Goal: Submit feedback/report problem: Submit feedback/report problem

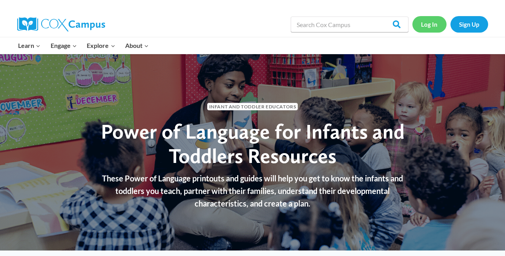
click at [434, 26] on link "Log In" at bounding box center [430, 24] width 34 height 16
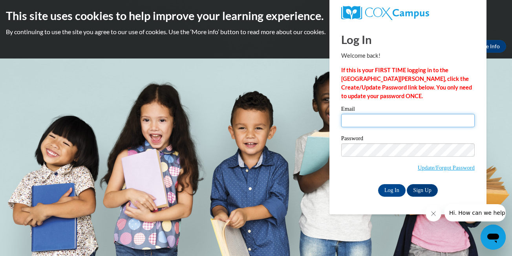
click at [363, 122] on input "Email" at bounding box center [408, 120] width 134 height 13
type input "[PERSON_NAME].[PERSON_NAME] [EMAIL_ADDRESS]. com"
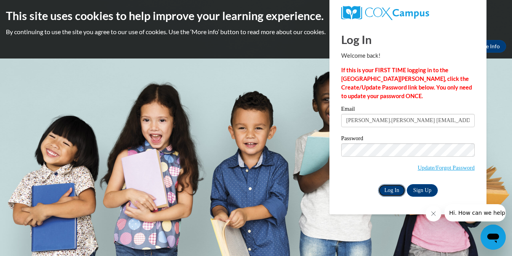
click at [395, 190] on input "Log In" at bounding box center [391, 190] width 27 height 13
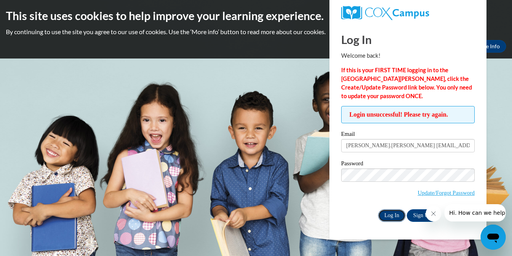
click at [392, 210] on input "Log In" at bounding box center [391, 215] width 27 height 13
click at [431, 210] on button "Close message from company" at bounding box center [434, 214] width 16 height 16
click at [393, 215] on input "Log In" at bounding box center [391, 215] width 27 height 13
click at [389, 214] on input "Log In" at bounding box center [391, 215] width 27 height 13
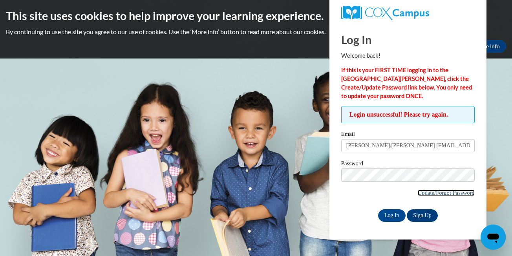
click at [454, 192] on link "Update/Forgot Password" at bounding box center [446, 193] width 57 height 6
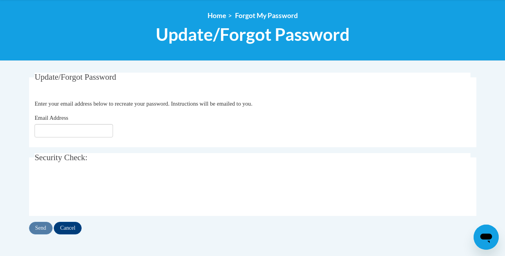
scroll to position [118, 0]
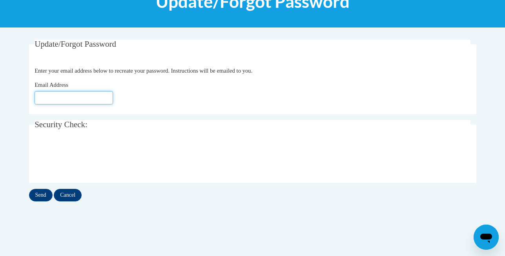
click at [38, 97] on input "Email Address" at bounding box center [74, 97] width 79 height 13
click at [48, 96] on input "2023bH" at bounding box center [74, 97] width 79 height 13
type input "2023bHjp!!!"
click at [29, 195] on input "Send" at bounding box center [41, 195] width 24 height 13
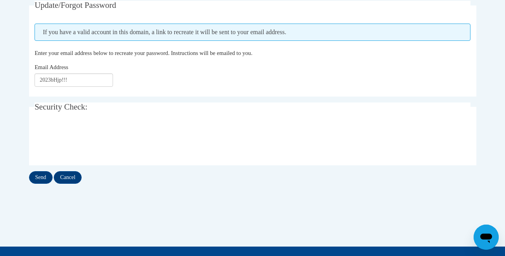
scroll to position [157, 0]
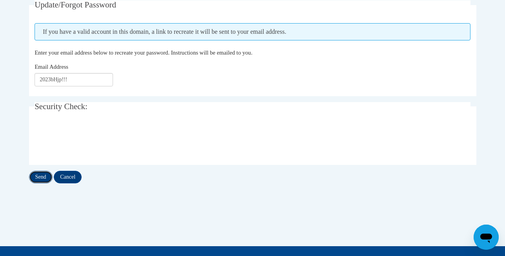
click at [29, 177] on input "Send" at bounding box center [41, 177] width 24 height 13
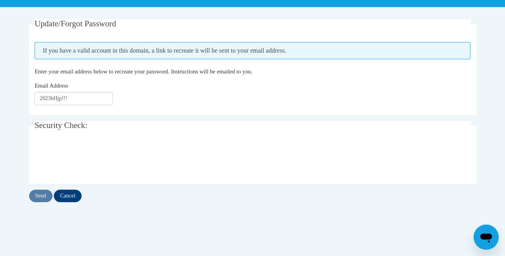
scroll to position [119, 0]
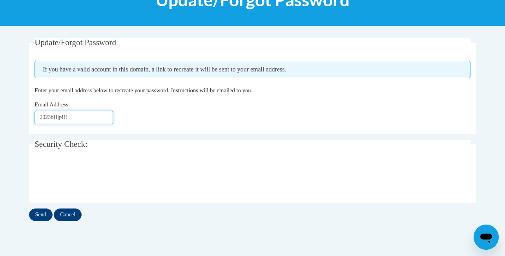
click at [77, 118] on input "2023bHjp!!!" at bounding box center [74, 117] width 79 height 13
click at [29, 214] on input "Send" at bounding box center [41, 215] width 24 height 13
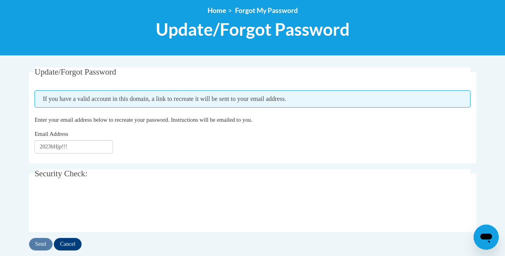
scroll to position [118, 0]
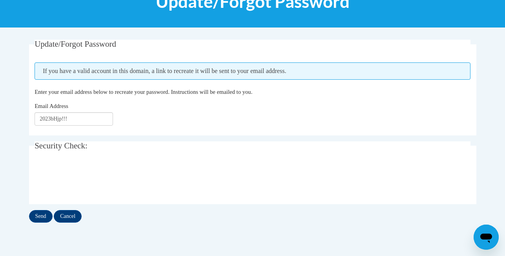
click at [490, 238] on icon "Open messaging window" at bounding box center [487, 238] width 12 height 9
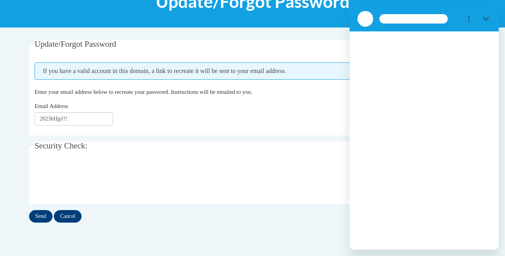
scroll to position [0, 0]
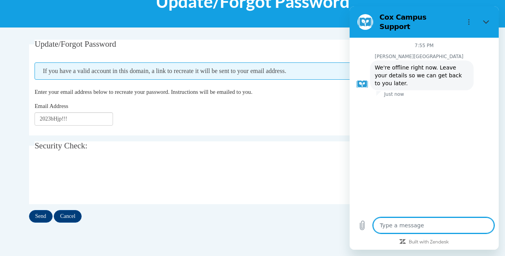
type textarea "x"
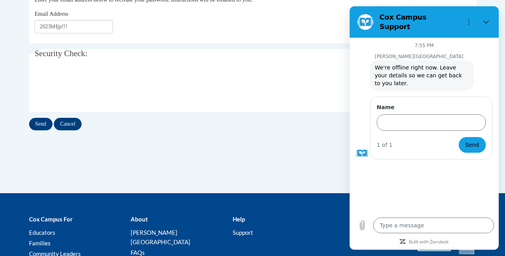
scroll to position [196, 0]
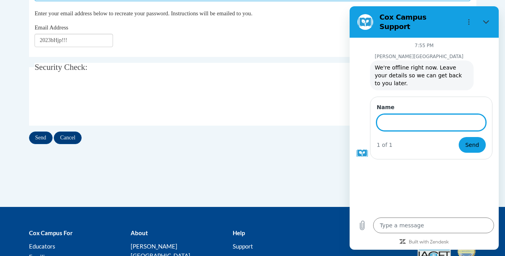
click at [396, 114] on input "Name" at bounding box center [431, 122] width 109 height 16
type input "b"
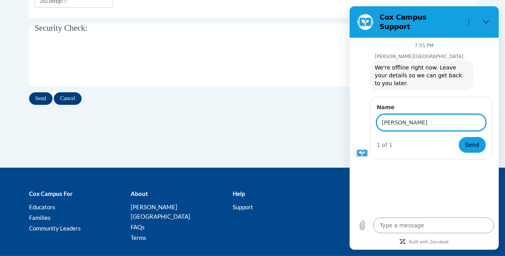
type input "[PERSON_NAME]"
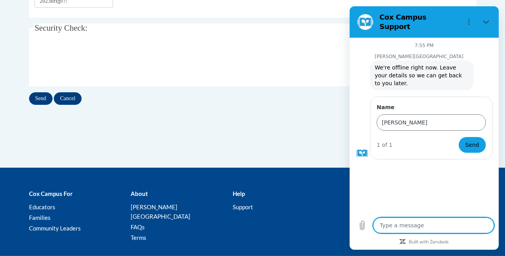
click at [406, 225] on textarea at bounding box center [433, 226] width 121 height 16
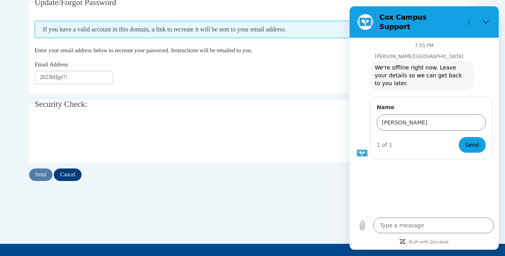
scroll to position [157, 0]
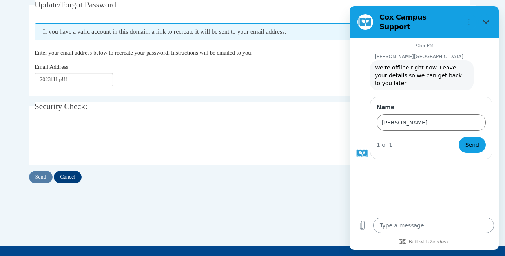
click at [388, 231] on textarea at bounding box center [433, 226] width 121 height 16
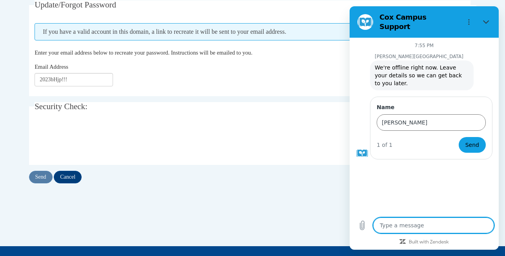
type textarea "i"
type textarea "x"
type textarea "i"
type textarea "x"
type textarea "i a"
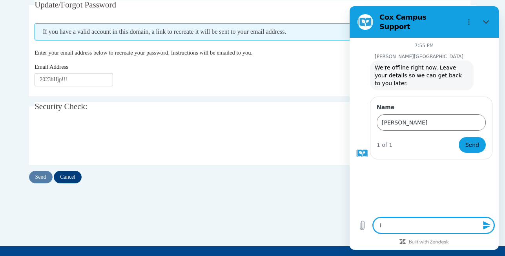
type textarea "x"
type textarea "i al"
type textarea "x"
type textarea "i alw"
type textarea "x"
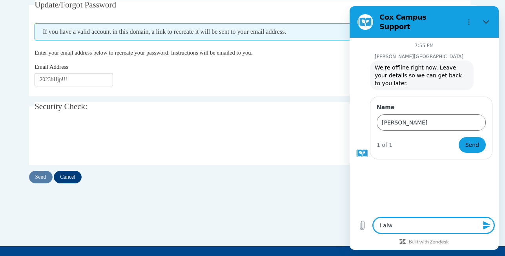
type textarea "i alwa"
type textarea "x"
type textarea "i alwaw"
type textarea "x"
type textarea "i alwa"
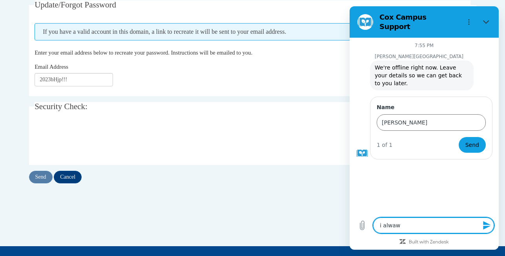
type textarea "x"
type textarea "i alway"
type textarea "x"
type textarea "i always"
type textarea "x"
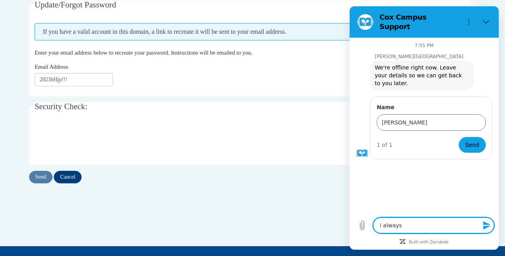
type textarea "i always"
type textarea "x"
type textarea "i always h"
type textarea "x"
type textarea "i always ha"
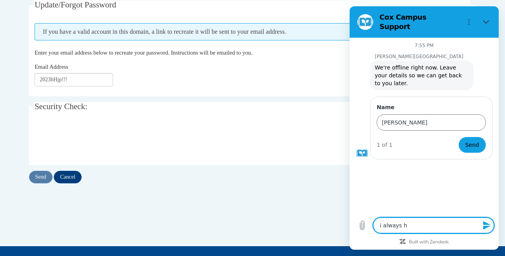
type textarea "x"
type textarea "i always hav"
type textarea "x"
type textarea "i always have"
type textarea "x"
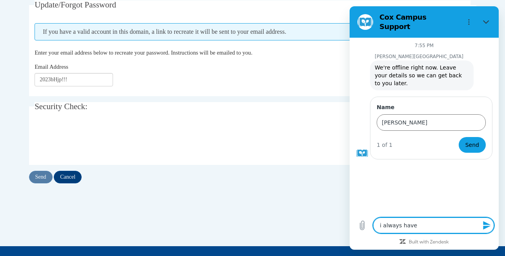
type textarea "i always have"
type textarea "x"
type textarea "i always have p"
type textarea "x"
type textarea "i always have pr"
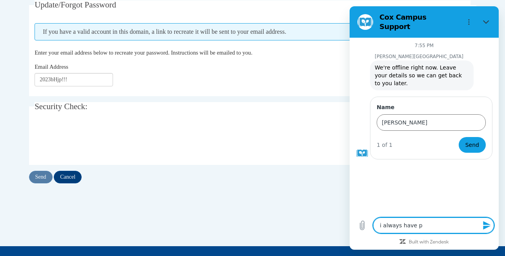
type textarea "x"
type textarea "i always have pro"
type textarea "x"
type textarea "i always have prol"
type textarea "x"
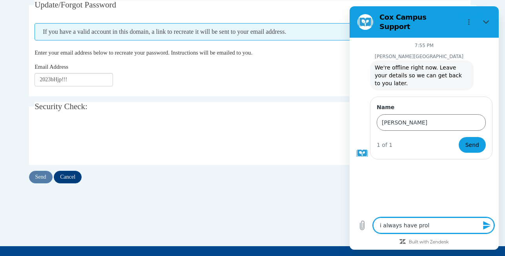
type textarea "i always have prolb"
type textarea "x"
type textarea "i always have prolbe"
type textarea "x"
type textarea "i always have prolbeb"
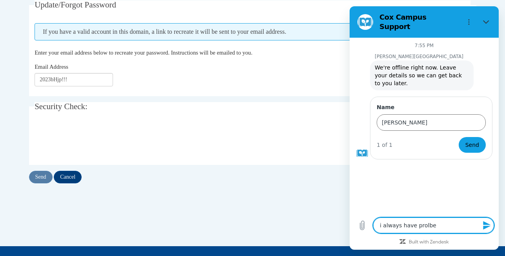
type textarea "x"
type textarea "i always have prolbeb"
type textarea "x"
type textarea "i always have prolbeb"
type textarea "x"
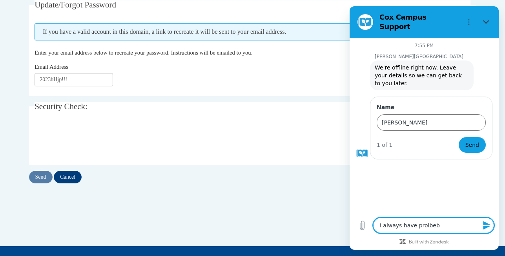
type textarea "i always have prolbe"
type textarea "x"
type textarea "i always have prolb"
type textarea "x"
type textarea "i always have prol"
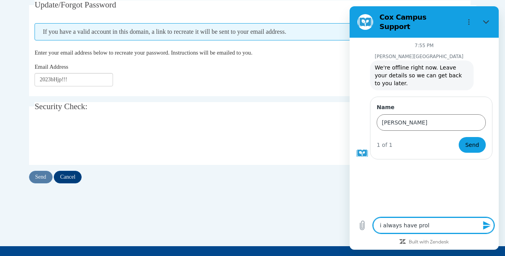
type textarea "x"
type textarea "i always have prolb"
type textarea "x"
type textarea "i always have prolbl"
type textarea "x"
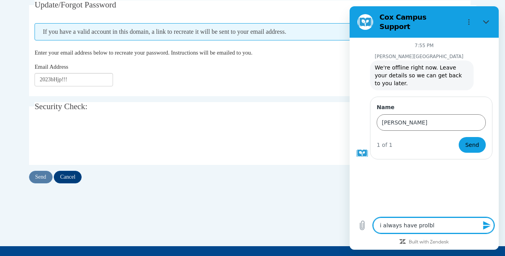
type textarea "i always have prolble"
type textarea "x"
type textarea "i always have prolblem"
type textarea "x"
type textarea "i always have prolblem"
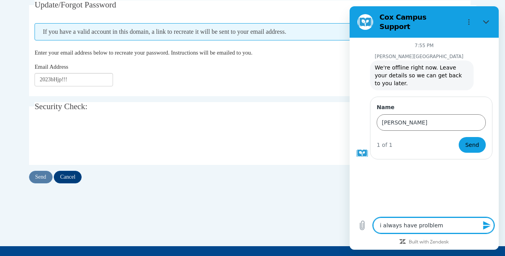
type textarea "x"
type textarea "i always have prolblem w"
type textarea "x"
type textarea "i always have prolblem wi"
type textarea "x"
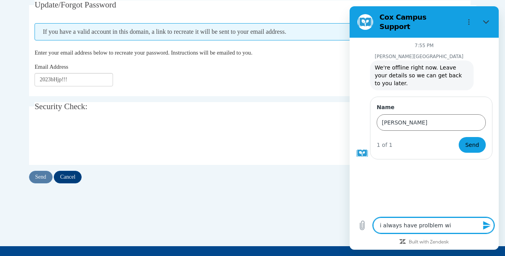
type textarea "i always have prolblem wit"
type textarea "x"
type textarea "i always have prolblem with"
type textarea "x"
type textarea "i always have prolblem with"
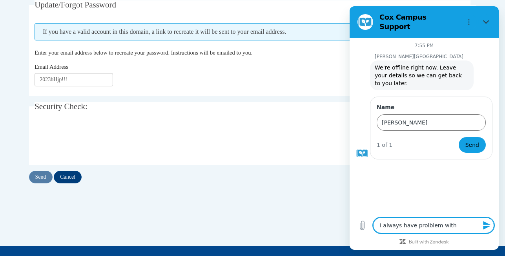
type textarea "x"
type textarea "i always have prolblem with m"
type textarea "x"
type textarea "i always have prolblem with my"
type textarea "x"
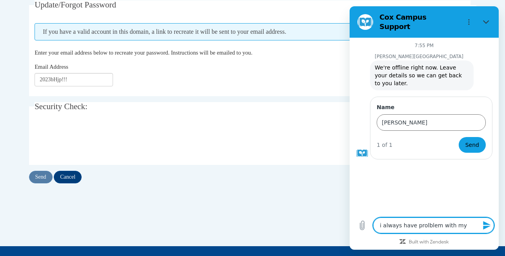
click at [423, 224] on textarea "i always have prolblem with my" at bounding box center [433, 226] width 121 height 16
type textarea "i always have problem with my"
type textarea "x"
type textarea "i always have pro blem with my"
type textarea "x"
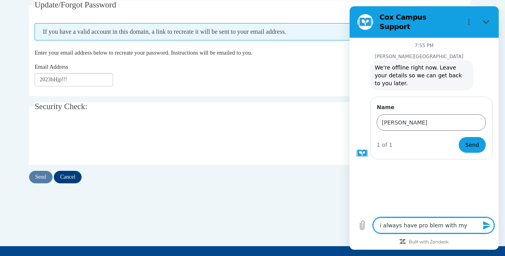
type textarea "i always have pro [DEMOGRAPHIC_DATA] with my"
type textarea "x"
click at [440, 224] on textarea "i always have pro [DEMOGRAPHIC_DATA] with my" at bounding box center [433, 226] width 121 height 16
type textarea "i always have pro eblemwith my"
type textarea "x"
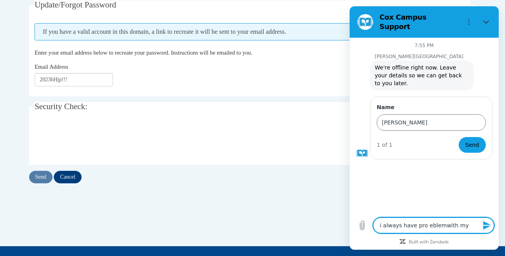
type textarea "i always have pro eblewith my"
type textarea "x"
type textarea "i always have pro eblwith my"
type textarea "x"
type textarea "i always have pro ebwith my"
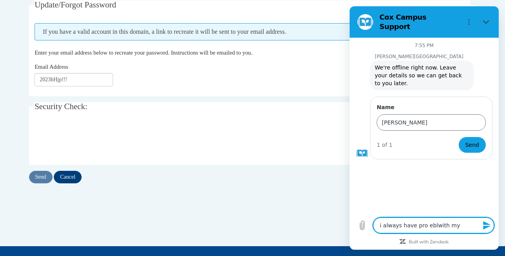
type textarea "x"
type textarea "i always have pro ewith my"
type textarea "x"
type textarea "i always have pro with my"
type textarea "x"
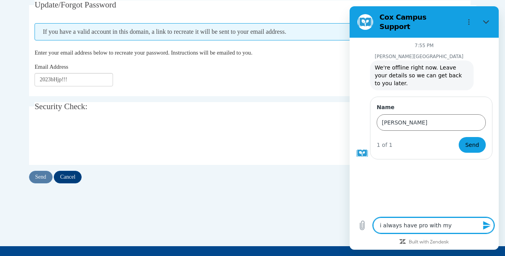
type textarea "i always have prowith my"
type textarea "x"
type textarea "i always have prwith my"
type textarea "x"
type textarea "i always have prowith my"
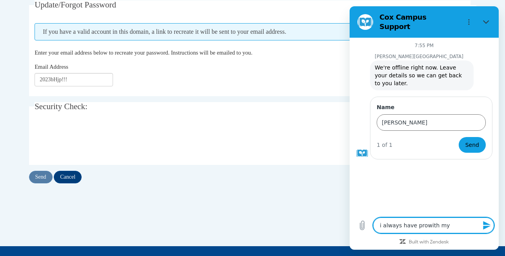
type textarea "x"
type textarea "i always have probwith my"
type textarea "x"
type textarea "i always have problwith my"
type textarea "x"
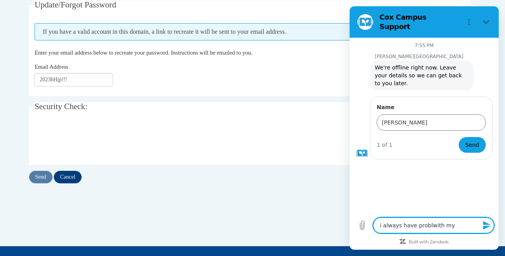
type textarea "i always have problewith my"
type textarea "x"
type textarea "i always have problemwith my"
type textarea "x"
type textarea "i always have problem with my"
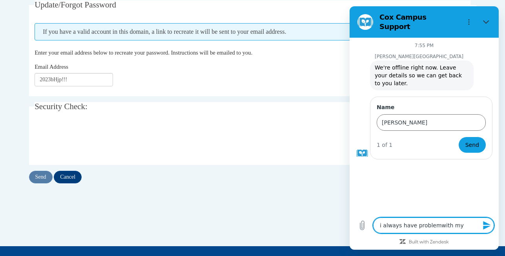
type textarea "x"
click at [457, 225] on textarea "i always have problem with my" at bounding box center [433, 226] width 121 height 16
type textarea "i always have problem with mye"
type textarea "x"
type textarea "i always have problem with myem"
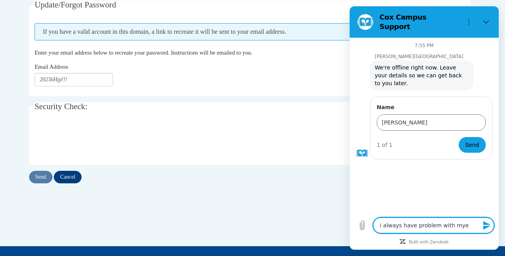
type textarea "x"
type textarea "i always have problem with [PERSON_NAME]"
type textarea "x"
type textarea "i always have problem with myemai"
type textarea "x"
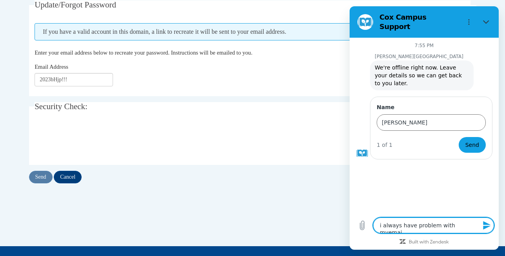
type textarea "i always have problem with myemail"
type textarea "x"
click at [454, 224] on textarea "i always have problem with myemail" at bounding box center [433, 226] width 121 height 16
type textarea "i always have problem with my email"
type textarea "x"
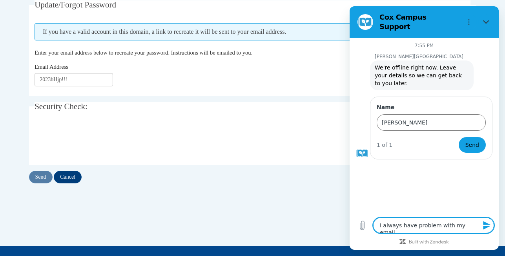
scroll to position [236, 0]
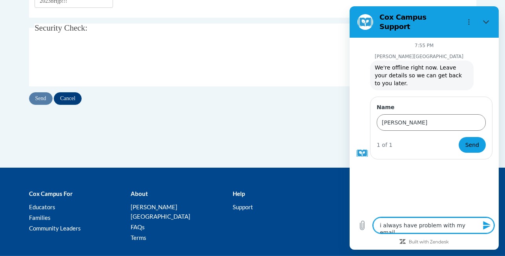
click at [477, 223] on textarea "i always have problem with my email" at bounding box center [433, 226] width 121 height 16
type textarea "i always have problem with my email"
type textarea "x"
type textarea "i always have problem with my email i"
type textarea "x"
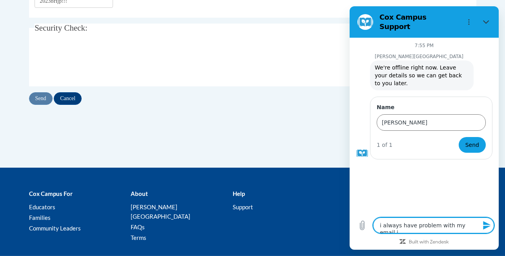
type textarea "i always have problem with my email i"
type textarea "x"
type textarea "i always have problem with my email i d"
type textarea "x"
type textarea "i always have problem with my email i do"
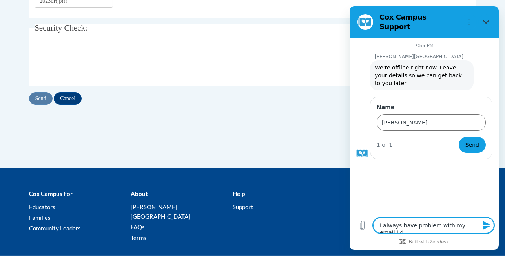
type textarea "x"
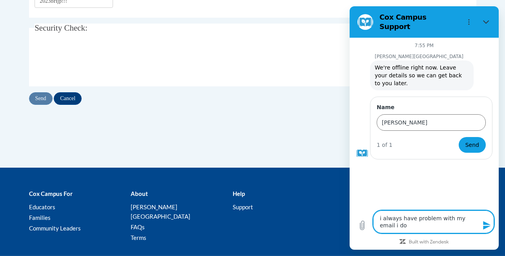
type textarea "i always have problem with my email i don"
type textarea "x"
type textarea "i always have problem with my email i dont"
type textarea "x"
type textarea "i always have problem with my email i dont"
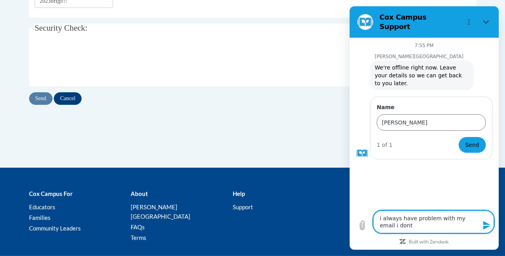
type textarea "x"
type textarea "i always have problem with my email i dont r"
type textarea "x"
type textarea "i always have problem with my email i dont re"
type textarea "x"
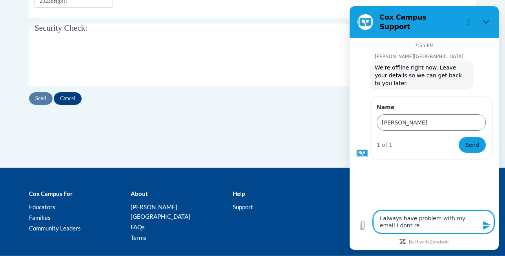
type textarea "i always have problem with my email i dont rec"
type textarea "x"
type textarea "i always have problem with my email i dont reci"
type textarea "x"
type textarea "i always have problem with my email i dont [PERSON_NAME]"
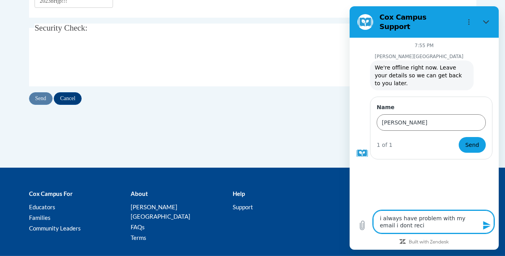
type textarea "x"
type textarea "i always have problem with my email i dont reciev"
type textarea "x"
type textarea "i always have problem with my email i dont recieve"
type textarea "x"
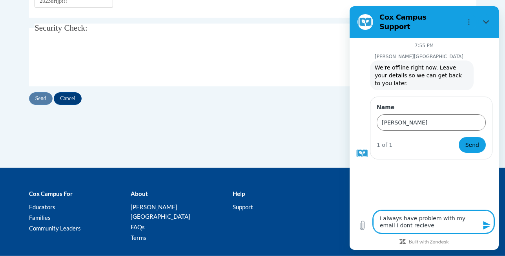
type textarea "i always have problem with my email i dont recieve"
type textarea "x"
type textarea "i always have problem with my email i dont recieve e"
type textarea "x"
type textarea "i always have problem with my email i dont recieve em"
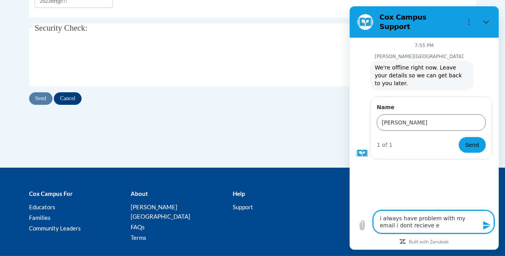
type textarea "x"
type textarea "i always have problem with my email i dont recieve ema"
type textarea "x"
type textarea "i always have problem with my email i dont recieve emai"
type textarea "x"
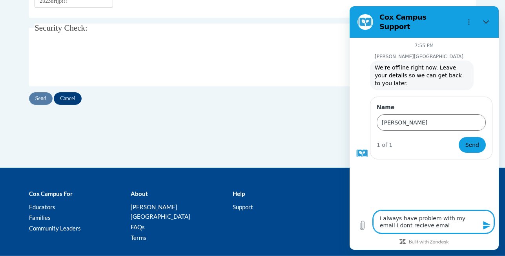
type textarea "i always have problem with my email i dont recieve email"
type textarea "x"
type textarea "i always have problem with my email i dont recieve email"
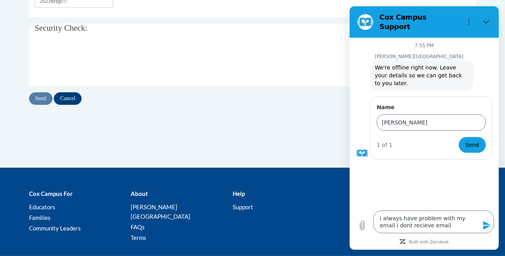
click at [486, 225] on icon "Send message" at bounding box center [487, 225] width 9 height 9
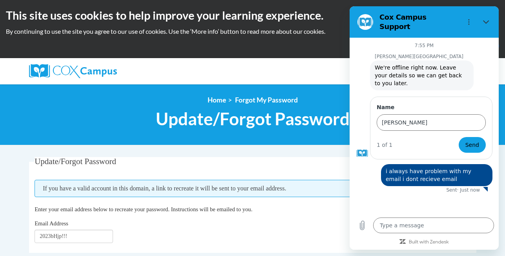
scroll to position [0, 0]
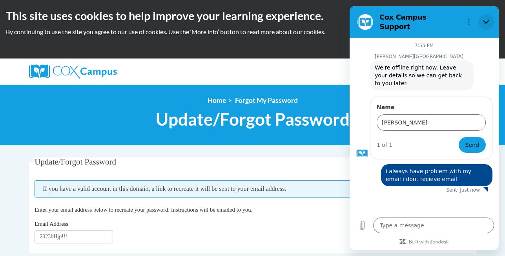
drag, startPoint x: 485, startPoint y: 18, endPoint x: 835, endPoint y: 25, distance: 350.3
click at [485, 20] on icon "Close" at bounding box center [486, 22] width 6 height 4
type textarea "x"
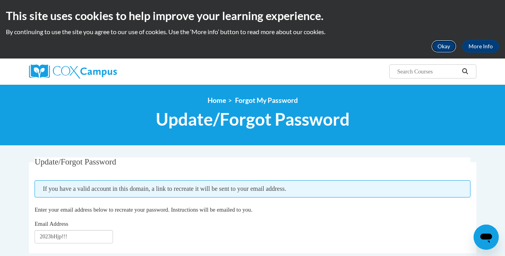
click at [440, 46] on button "Okay" at bounding box center [444, 46] width 25 height 13
